Goal: Task Accomplishment & Management: Use online tool/utility

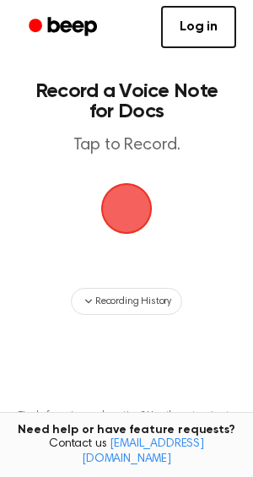
click at [122, 202] on span "button" at bounding box center [126, 208] width 91 height 91
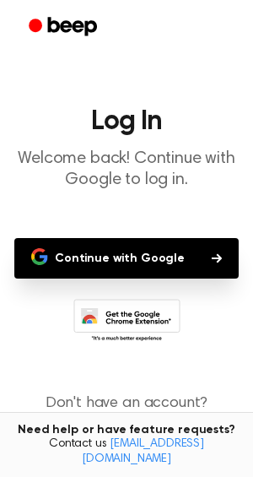
scroll to position [40, 0]
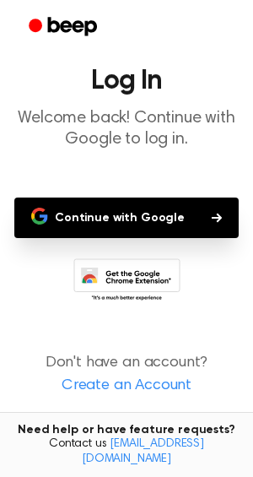
click at [163, 200] on button "Continue with Google" at bounding box center [126, 217] width 224 height 40
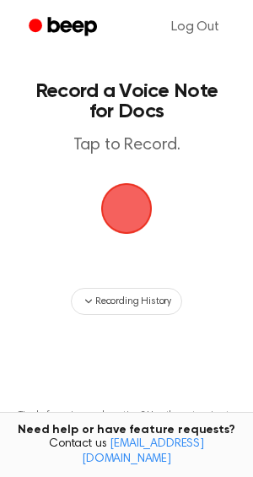
click at [132, 211] on span "button" at bounding box center [126, 208] width 57 height 57
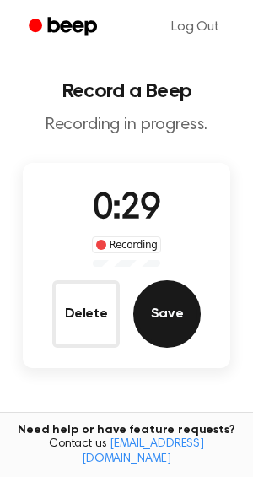
click at [166, 327] on button "Save" at bounding box center [166, 313] width 67 height 67
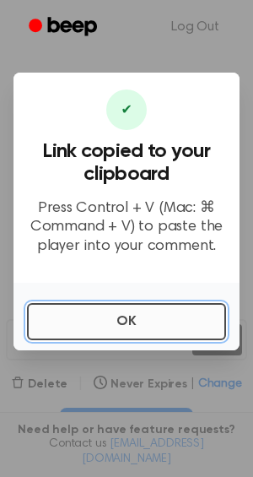
click at [131, 329] on button "OK" at bounding box center [126, 321] width 199 height 37
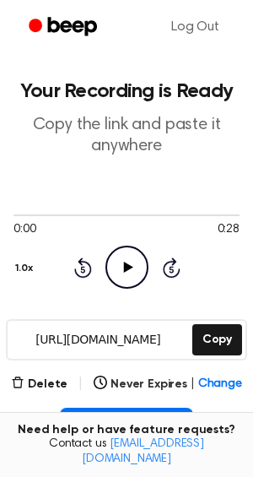
click at [139, 282] on circle at bounding box center [126, 266] width 41 height 41
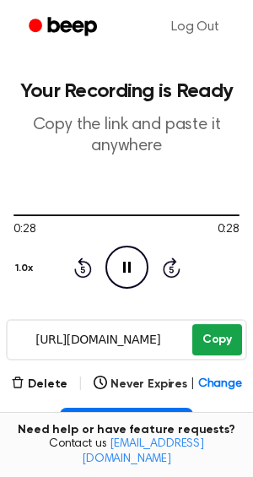
click at [223, 342] on button "Copy" at bounding box center [217, 339] width 50 height 31
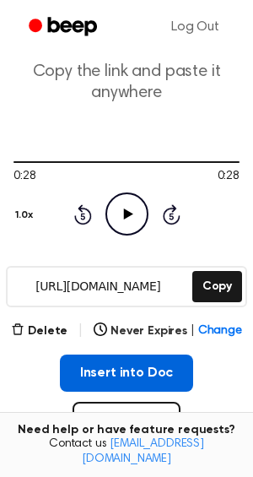
scroll to position [78, 0]
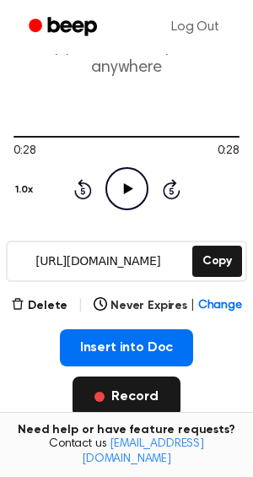
click at [132, 400] on button "Record" at bounding box center [126, 396] width 107 height 40
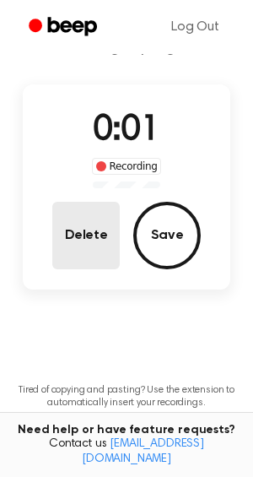
click at [91, 259] on button "Delete" at bounding box center [85, 235] width 67 height 67
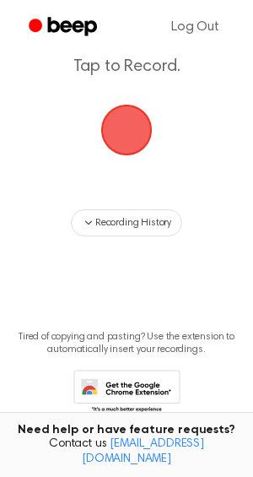
scroll to position [25, 0]
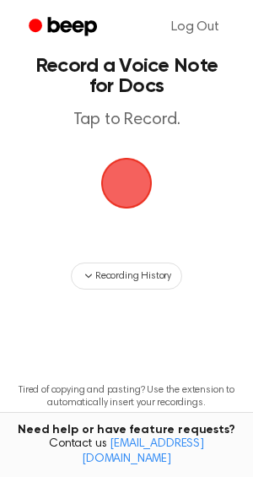
click at [142, 181] on span "button" at bounding box center [126, 183] width 71 height 71
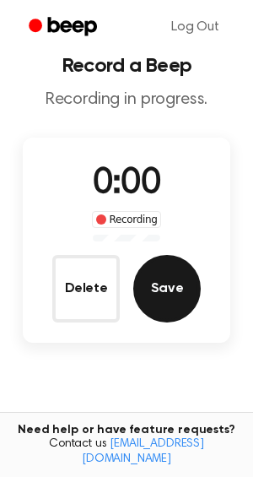
scroll to position [78, 0]
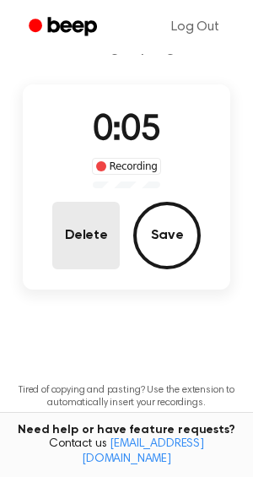
click at [92, 242] on button "Delete" at bounding box center [85, 235] width 67 height 67
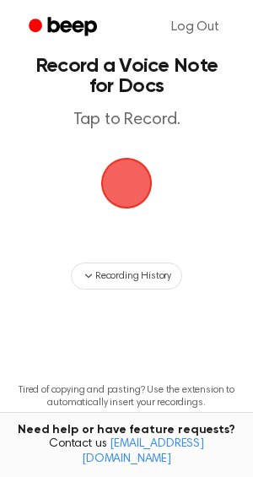
click at [137, 183] on span "button" at bounding box center [126, 182] width 57 height 57
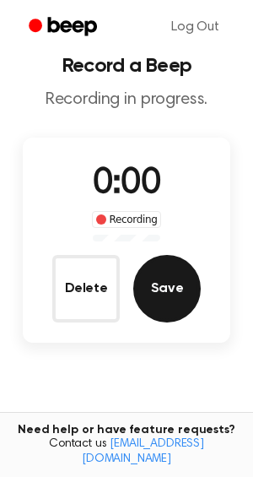
scroll to position [78, 0]
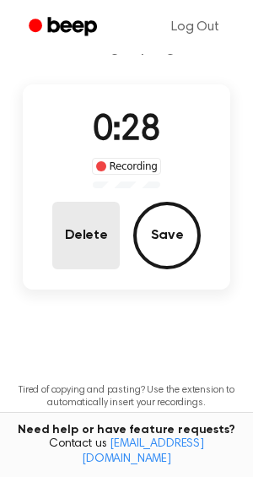
click at [100, 232] on button "Delete" at bounding box center [85, 235] width 67 height 67
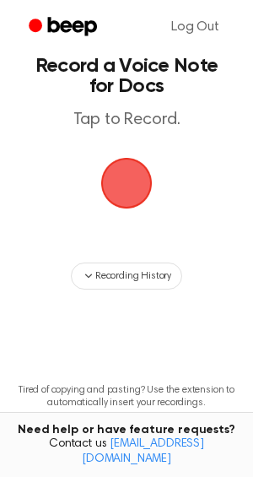
click at [119, 191] on span "button" at bounding box center [126, 183] width 61 height 61
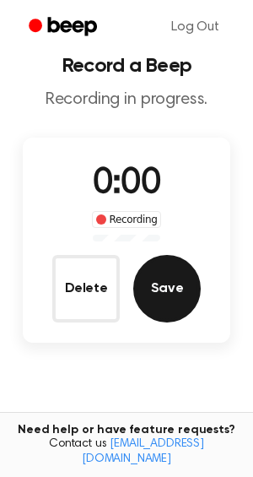
scroll to position [78, 0]
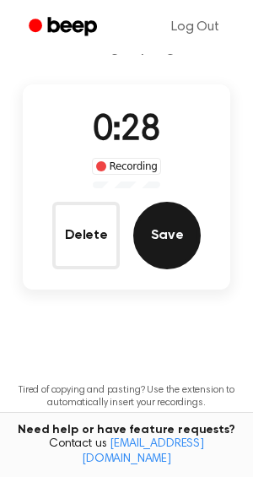
click at [162, 237] on button "Save" at bounding box center [166, 235] width 67 height 67
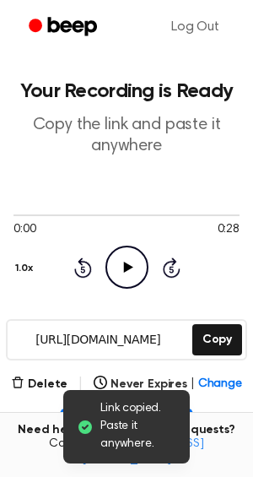
click at [132, 270] on icon "Play Audio" at bounding box center [126, 266] width 43 height 43
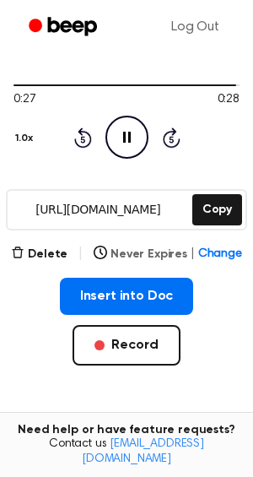
scroll to position [183, 0]
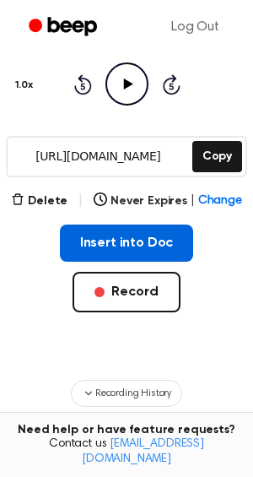
click at [141, 250] on button "Insert into Doc" at bounding box center [127, 242] width 134 height 37
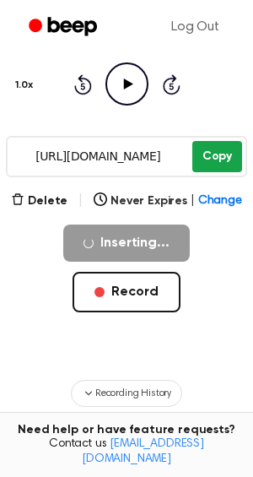
click at [213, 163] on button "Copy" at bounding box center [217, 156] width 50 height 31
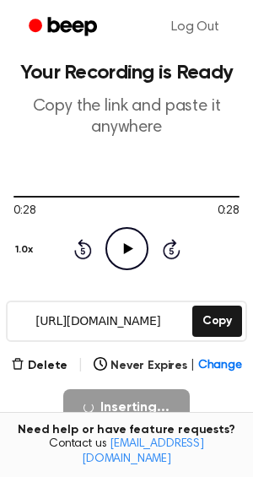
scroll to position [0, 0]
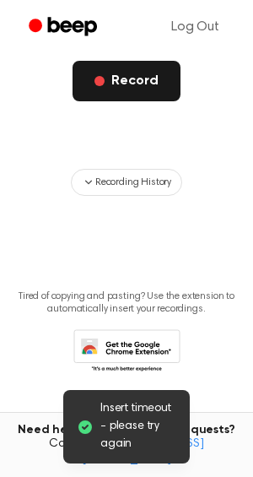
click at [137, 84] on button "Record" at bounding box center [126, 81] width 107 height 40
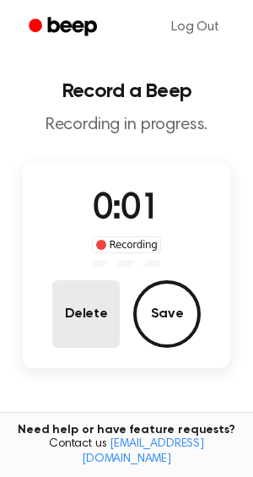
click at [78, 311] on button "Delete" at bounding box center [85, 313] width 67 height 67
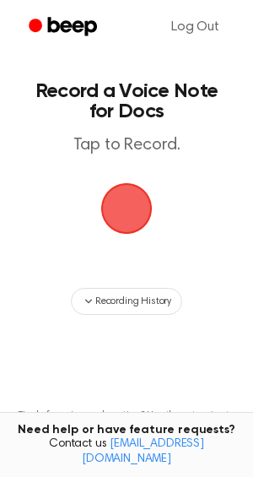
click at [128, 204] on span "button" at bounding box center [126, 208] width 71 height 71
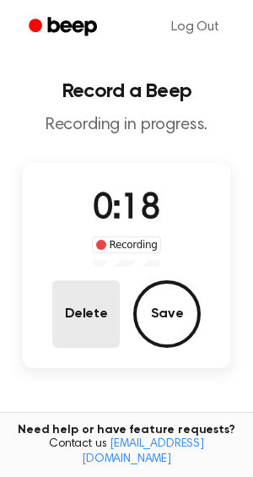
click at [95, 323] on button "Delete" at bounding box center [85, 313] width 67 height 67
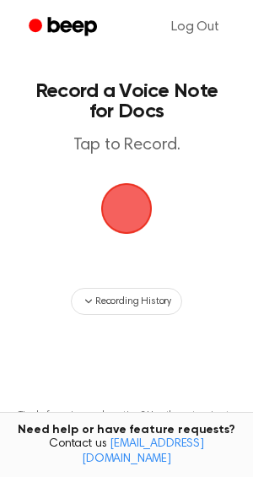
click at [132, 211] on span "button" at bounding box center [126, 208] width 57 height 57
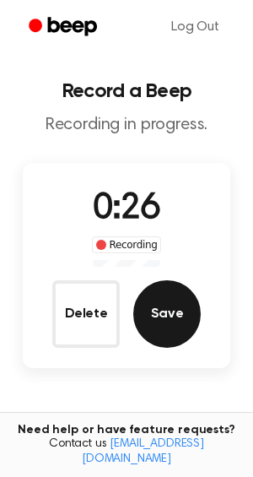
click at [167, 315] on button "Save" at bounding box center [166, 313] width 67 height 67
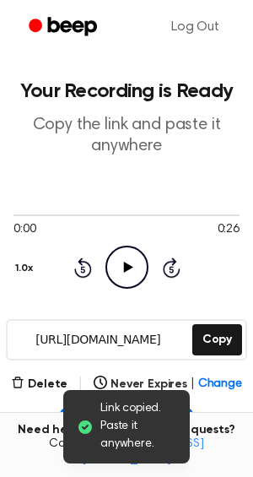
click at [111, 265] on icon "Play Audio" at bounding box center [126, 266] width 43 height 43
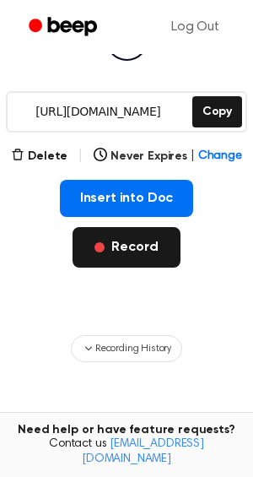
click at [139, 247] on button "Record" at bounding box center [126, 247] width 107 height 40
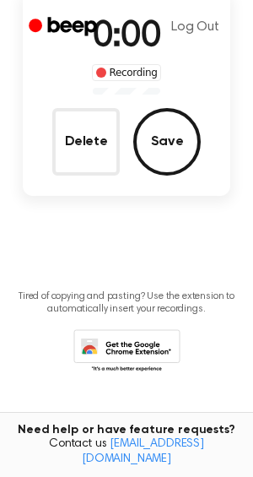
scroll to position [6, 0]
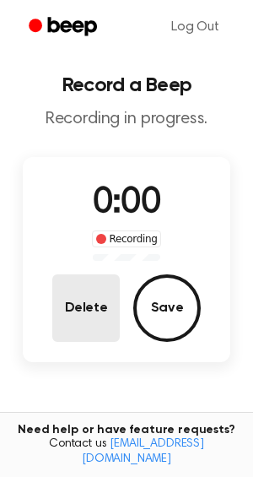
click at [86, 304] on button "Delete" at bounding box center [85, 307] width 67 height 67
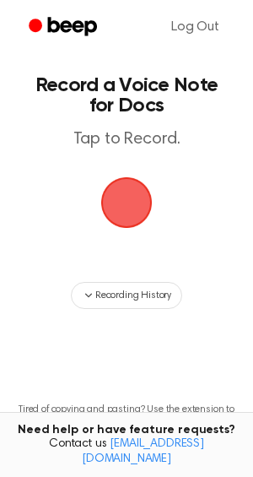
scroll to position [0, 0]
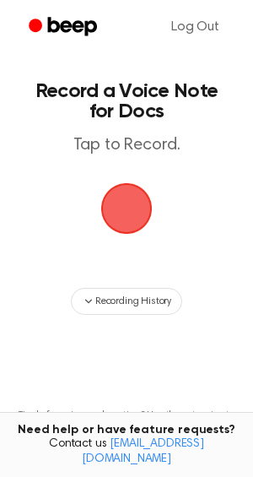
click at [123, 224] on span "button" at bounding box center [126, 208] width 69 height 69
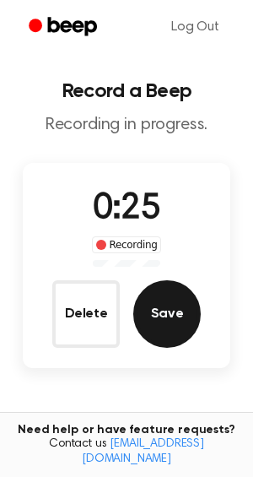
click at [167, 319] on button "Save" at bounding box center [166, 313] width 67 height 67
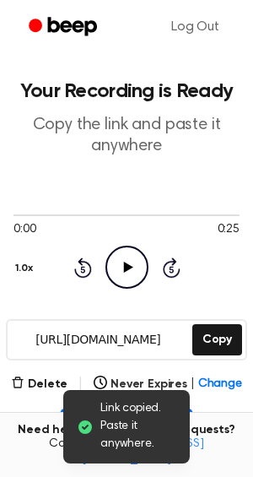
click at [126, 261] on icon "Play Audio" at bounding box center [126, 266] width 43 height 43
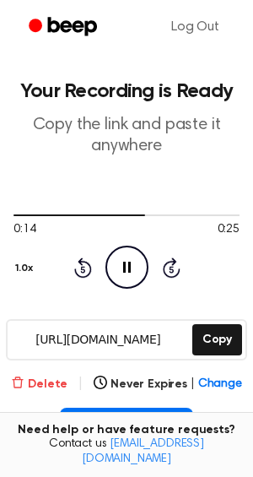
click at [43, 387] on button "Delete" at bounding box center [39, 384] width 57 height 18
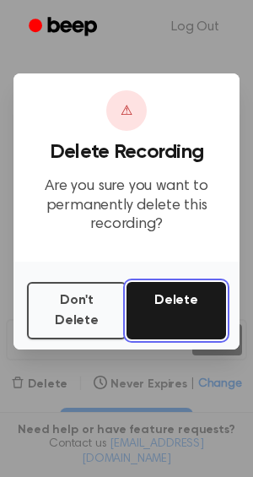
click at [171, 289] on button "Delete" at bounding box center [177, 310] width 100 height 57
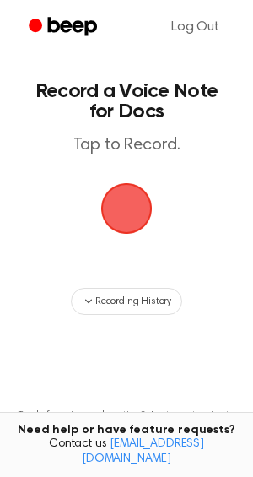
click at [120, 211] on span "button" at bounding box center [126, 208] width 91 height 91
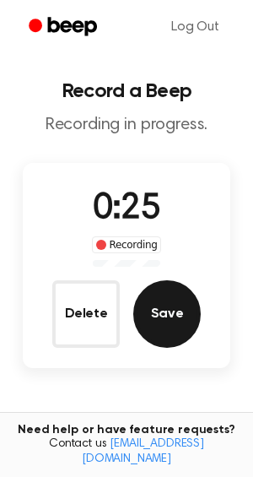
click at [171, 306] on button "Save" at bounding box center [166, 313] width 67 height 67
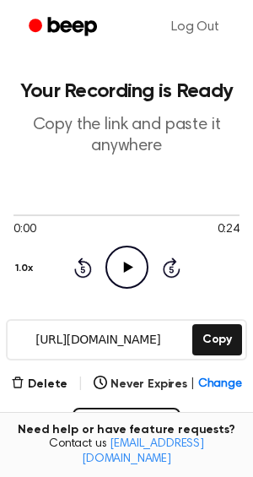
click at [132, 268] on icon "Play Audio" at bounding box center [126, 266] width 43 height 43
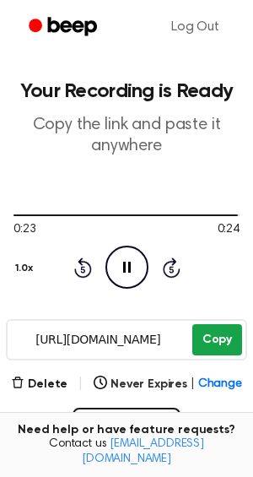
click at [209, 344] on button "Copy" at bounding box center [217, 339] width 50 height 31
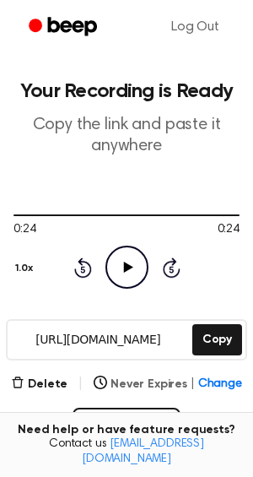
scroll to position [41, 0]
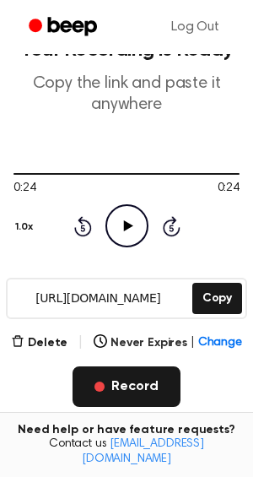
click at [112, 383] on button "Record" at bounding box center [126, 386] width 107 height 40
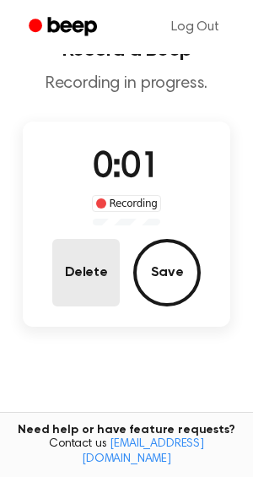
click at [103, 288] on button "Delete" at bounding box center [85, 272] width 67 height 67
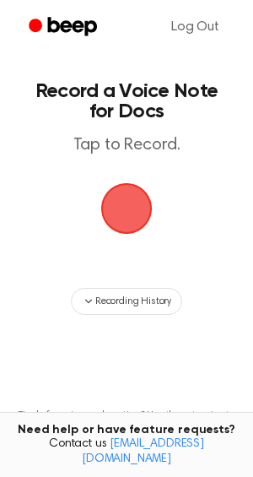
click at [135, 211] on span "button" at bounding box center [126, 208] width 69 height 69
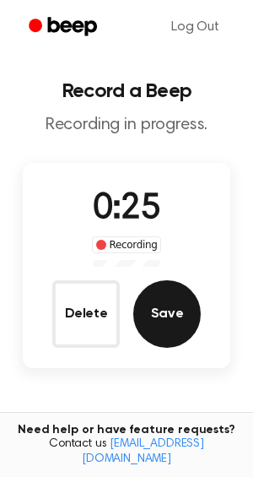
click at [165, 305] on button "Save" at bounding box center [166, 313] width 67 height 67
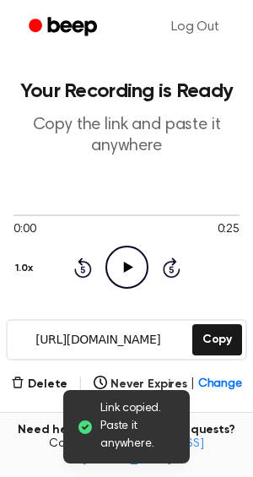
click at [132, 260] on icon "Play Audio" at bounding box center [126, 266] width 43 height 43
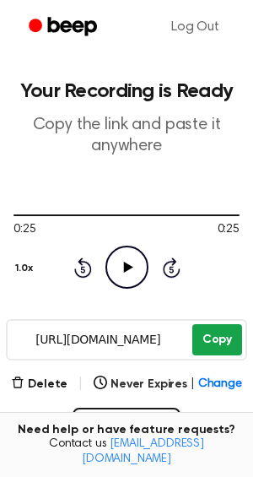
click at [218, 334] on button "Copy" at bounding box center [217, 339] width 50 height 31
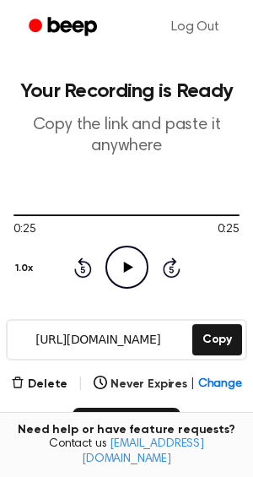
click at [103, 418] on button "Record" at bounding box center [126, 427] width 107 height 40
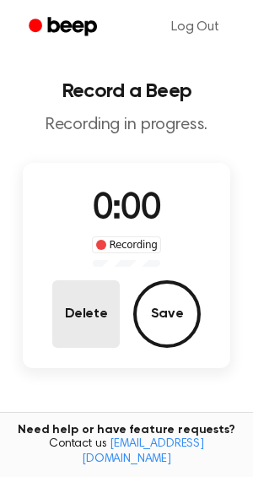
click at [83, 331] on button "Delete" at bounding box center [85, 313] width 67 height 67
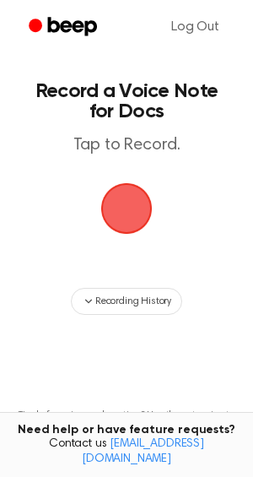
click at [127, 199] on span "button" at bounding box center [127, 208] width 76 height 76
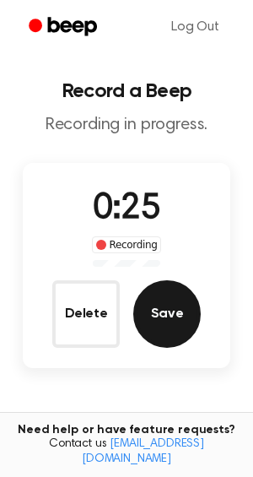
click at [164, 310] on button "Save" at bounding box center [166, 313] width 67 height 67
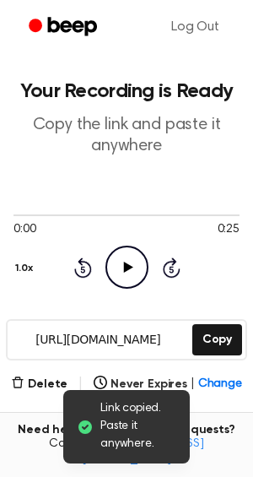
click at [129, 261] on icon "Play Audio" at bounding box center [126, 266] width 43 height 43
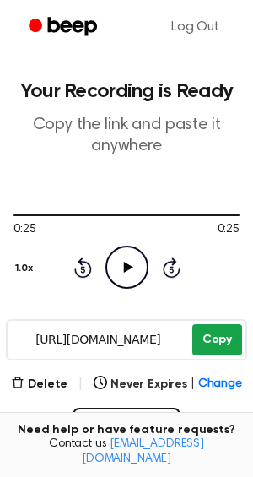
click at [209, 342] on button "Copy" at bounding box center [217, 339] width 50 height 31
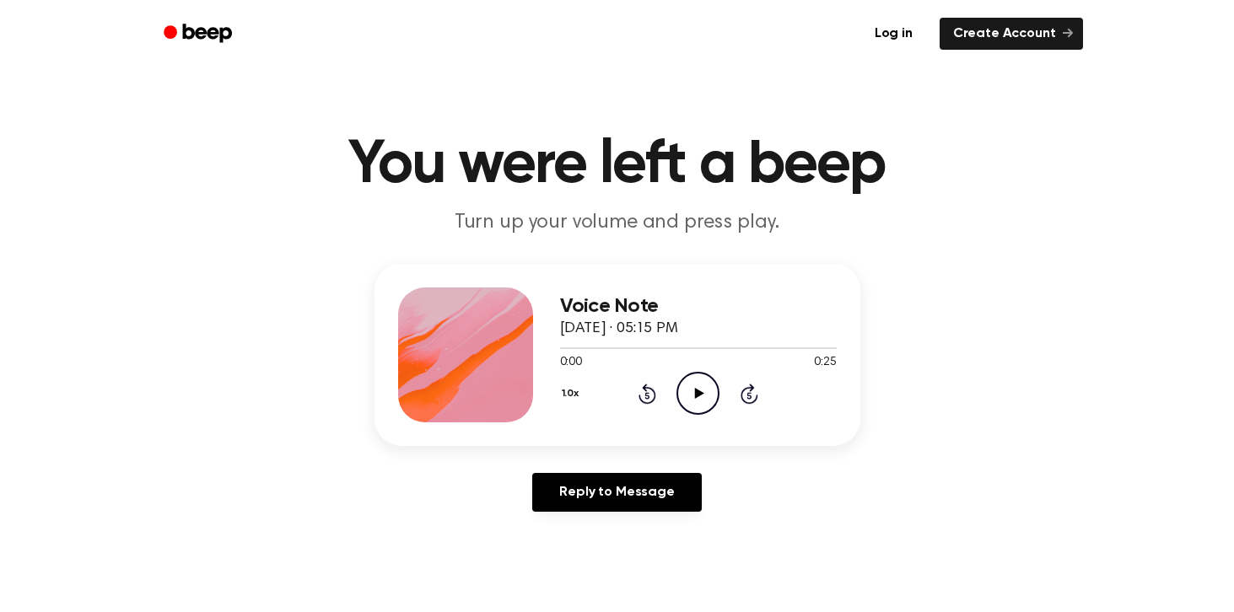
click at [687, 389] on icon "Play Audio" at bounding box center [698, 393] width 43 height 43
click at [690, 404] on icon "Play Audio" at bounding box center [698, 393] width 43 height 43
click at [685, 395] on icon "Play Audio" at bounding box center [698, 393] width 43 height 43
drag, startPoint x: 604, startPoint y: 343, endPoint x: 664, endPoint y: 342, distance: 59.9
click at [664, 342] on div at bounding box center [698, 347] width 277 height 13
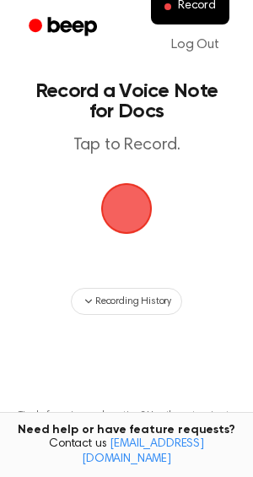
click at [131, 202] on span "button" at bounding box center [126, 208] width 57 height 57
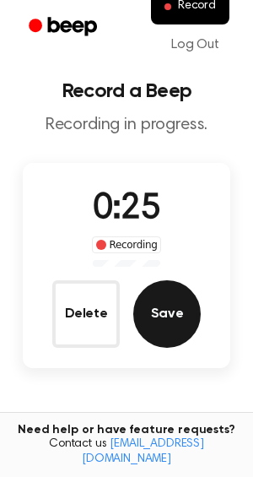
click at [164, 312] on button "Save" at bounding box center [166, 313] width 67 height 67
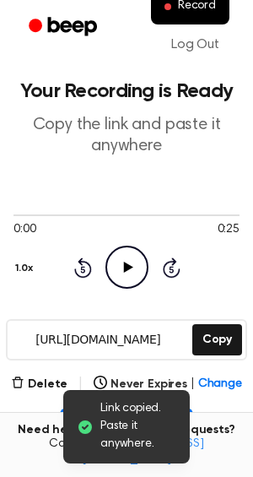
click at [128, 267] on icon at bounding box center [127, 266] width 9 height 11
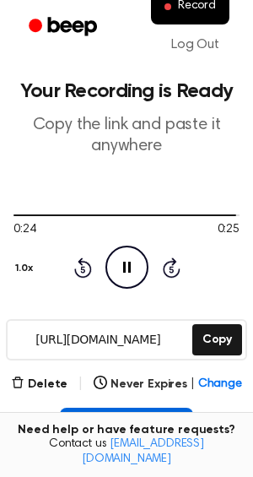
scroll to position [48, 0]
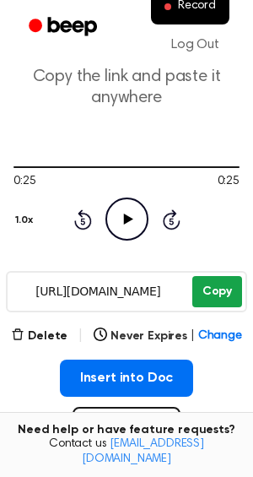
click at [224, 291] on button "Copy" at bounding box center [217, 291] width 50 height 31
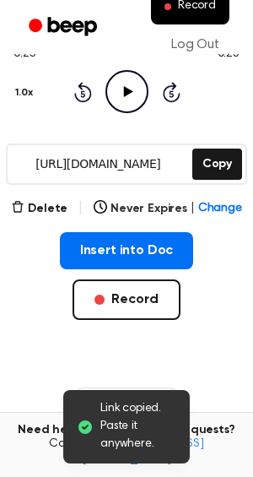
scroll to position [394, 0]
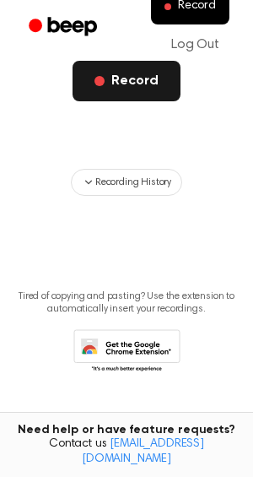
click at [136, 86] on button "Record" at bounding box center [126, 81] width 107 height 40
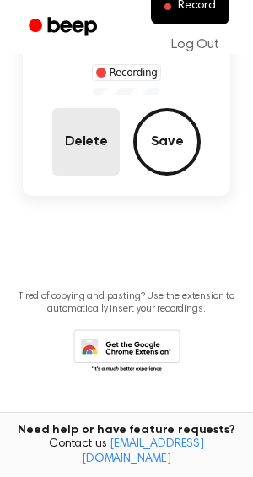
click at [94, 150] on button "Delete" at bounding box center [85, 141] width 67 height 67
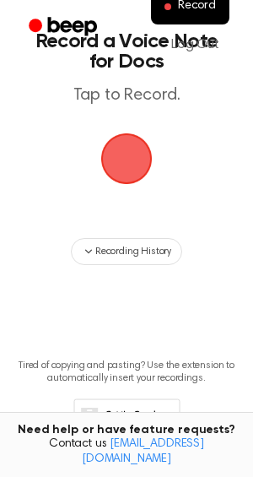
scroll to position [0, 0]
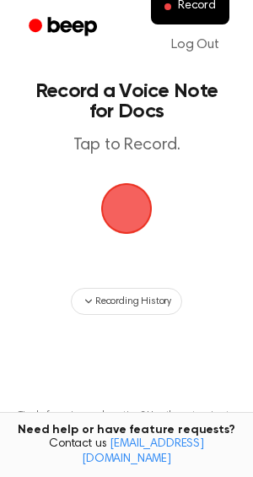
click at [135, 219] on span "button" at bounding box center [126, 208] width 57 height 57
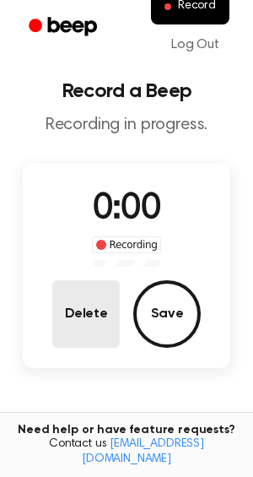
click at [82, 311] on button "Delete" at bounding box center [85, 313] width 67 height 67
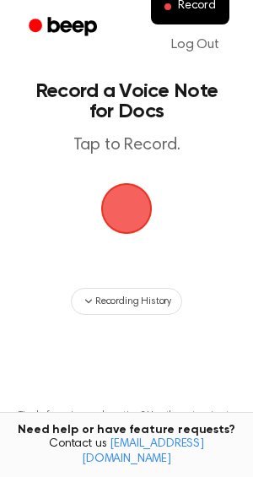
click at [122, 218] on span "button" at bounding box center [127, 208] width 55 height 55
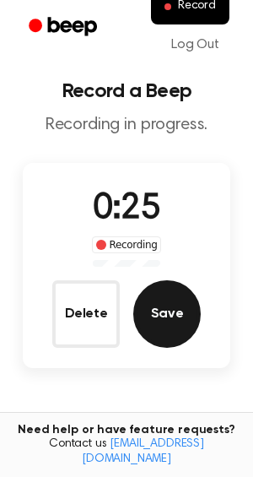
click at [164, 305] on button "Save" at bounding box center [166, 313] width 67 height 67
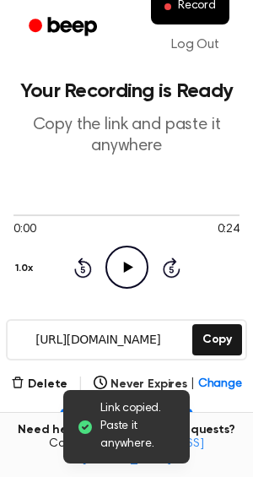
click at [132, 271] on icon "Play Audio" at bounding box center [126, 266] width 43 height 43
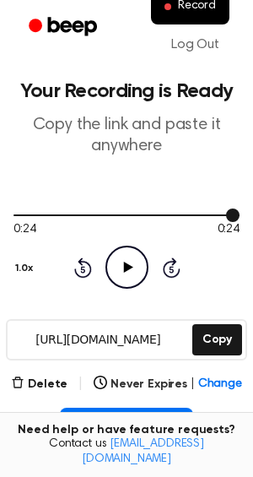
click at [186, 216] on div at bounding box center [126, 214] width 226 height 13
click at [127, 273] on icon "Play Audio" at bounding box center [126, 266] width 43 height 43
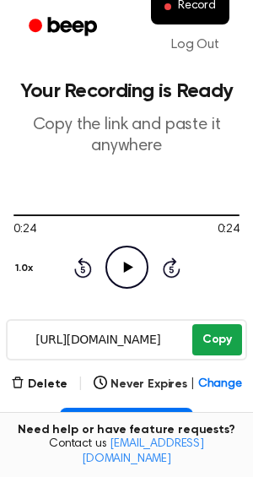
click at [206, 332] on button "Copy" at bounding box center [217, 339] width 50 height 31
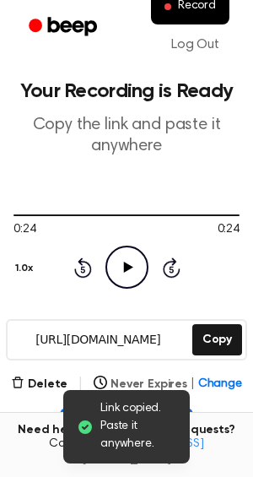
scroll to position [394, 0]
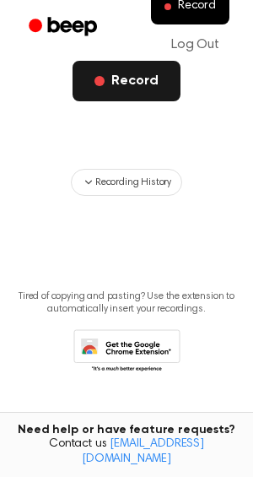
click at [131, 85] on button "Record" at bounding box center [126, 81] width 107 height 40
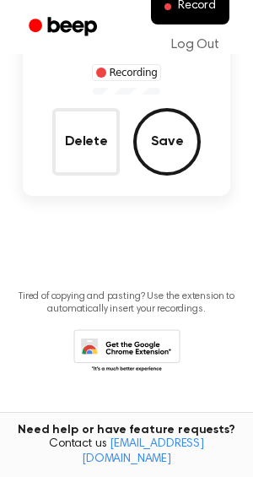
scroll to position [0, 0]
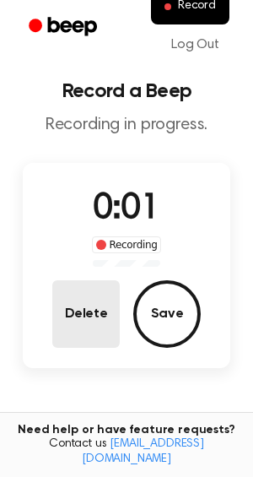
click at [86, 319] on button "Delete" at bounding box center [85, 313] width 67 height 67
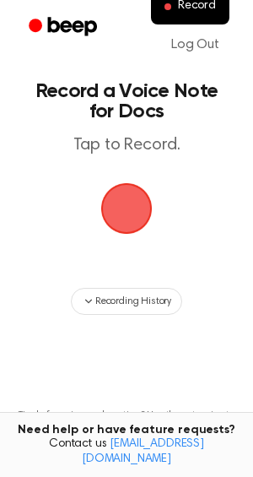
click at [137, 218] on span "button" at bounding box center [126, 208] width 61 height 61
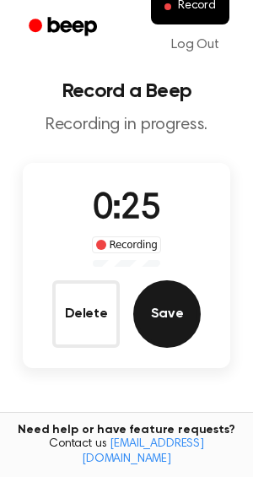
click at [170, 311] on button "Save" at bounding box center [166, 313] width 67 height 67
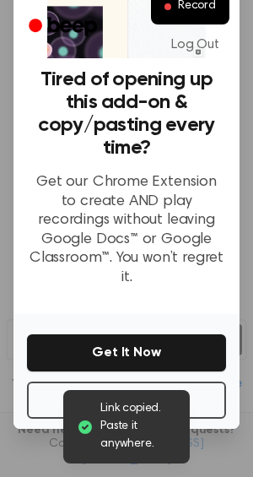
scroll to position [99, 0]
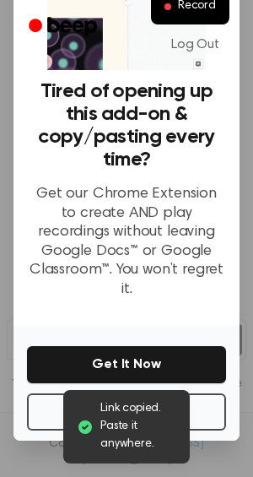
click at [187, 390] on div "Link copied. Paste it anywhere." at bounding box center [126, 426] width 127 height 73
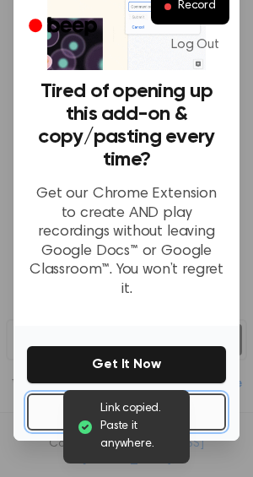
click at [184, 393] on button "No Thanks" at bounding box center [126, 411] width 199 height 37
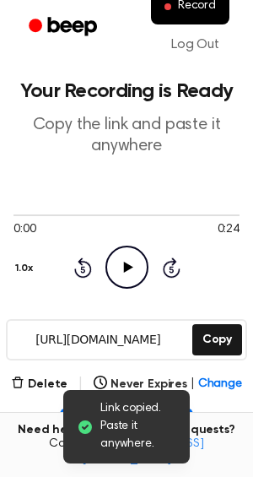
click at [117, 268] on icon "Play Audio" at bounding box center [126, 266] width 43 height 43
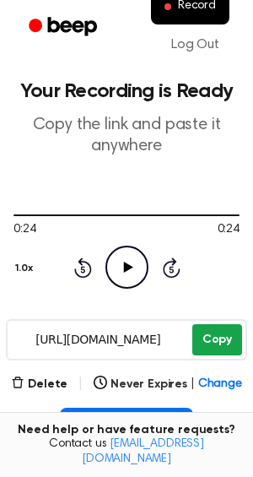
click at [218, 328] on button "Copy" at bounding box center [217, 339] width 50 height 31
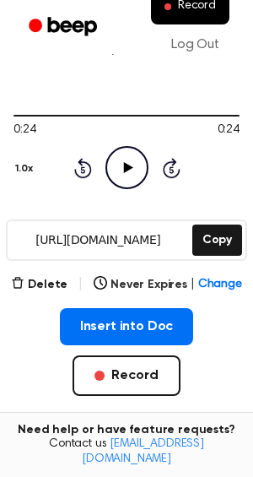
scroll to position [100, 0]
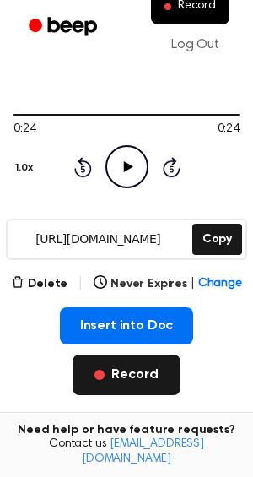
click at [137, 385] on button "Record" at bounding box center [126, 374] width 107 height 40
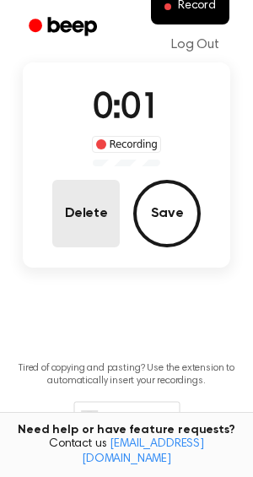
click at [91, 224] on button "Delete" at bounding box center [85, 213] width 67 height 67
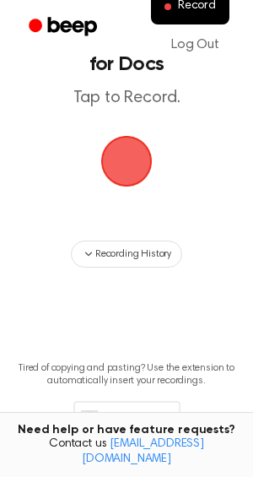
click at [127, 159] on span "button" at bounding box center [126, 160] width 57 height 57
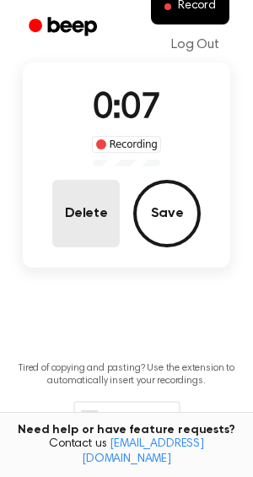
click at [89, 217] on button "Delete" at bounding box center [85, 213] width 67 height 67
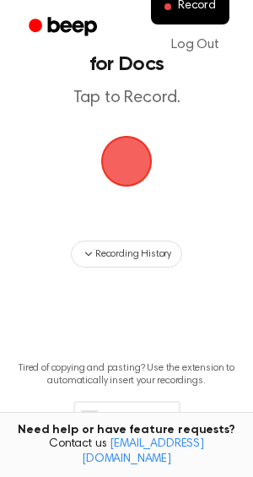
click at [127, 167] on span "button" at bounding box center [127, 161] width 55 height 55
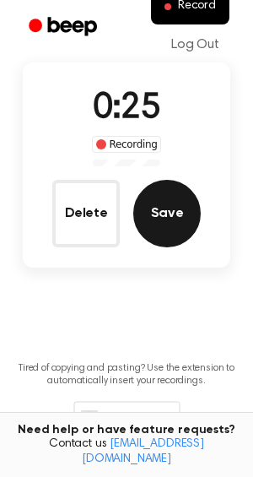
click at [166, 210] on button "Save" at bounding box center [166, 213] width 67 height 67
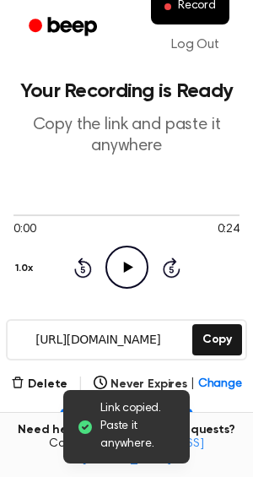
click at [120, 265] on icon "Play Audio" at bounding box center [126, 266] width 43 height 43
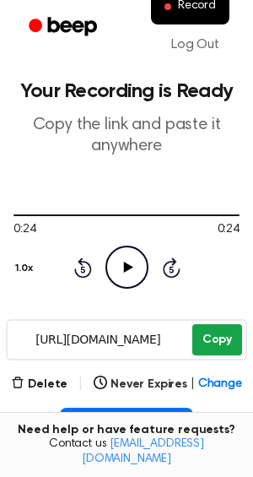
click at [224, 343] on button "Copy" at bounding box center [217, 339] width 50 height 31
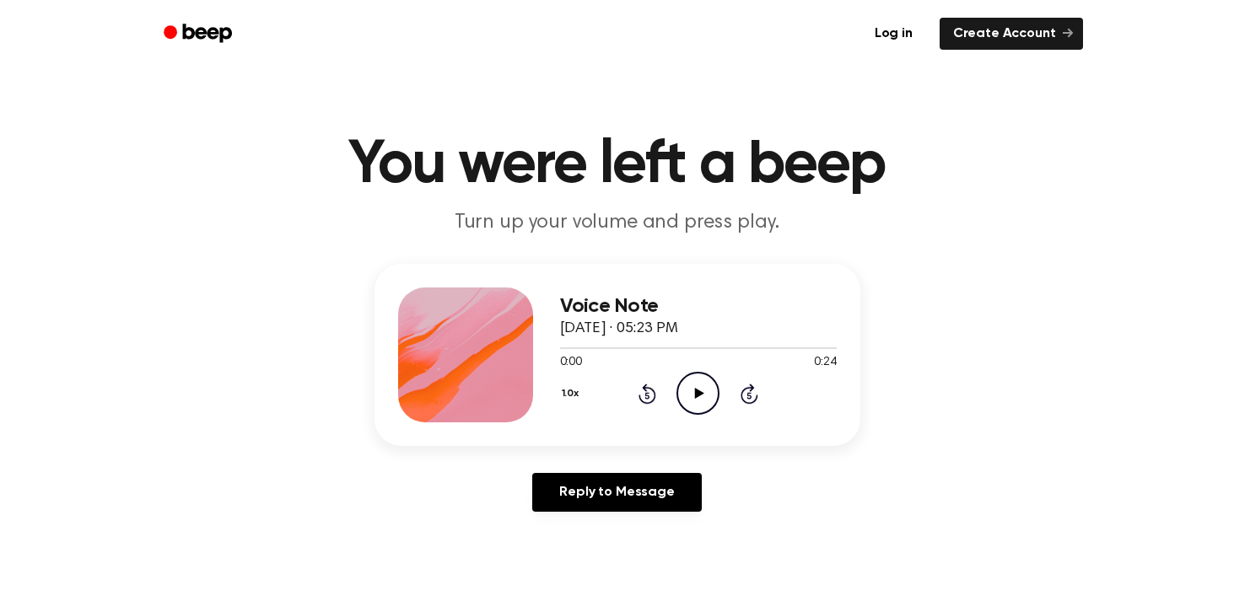
click at [699, 382] on icon "Play Audio" at bounding box center [698, 393] width 43 height 43
click at [690, 396] on icon "Play Audio" at bounding box center [698, 393] width 43 height 43
